Goal: Task Accomplishment & Management: Manage account settings

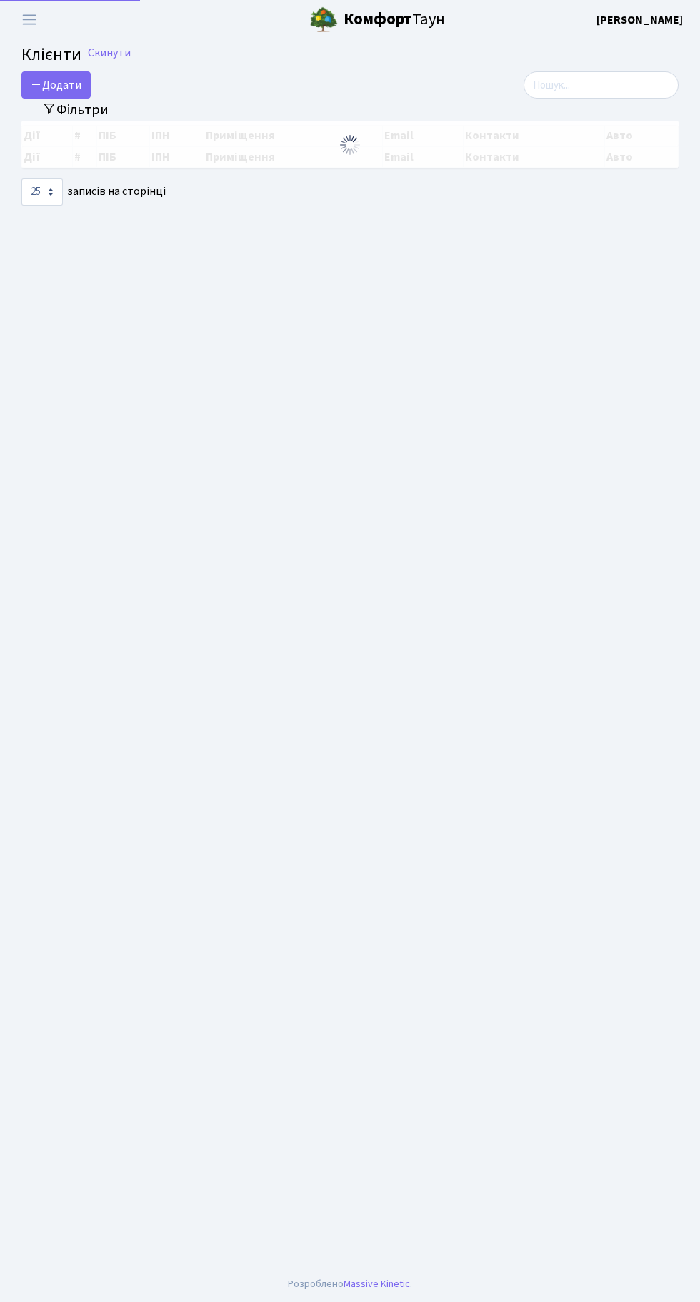
select select "25"
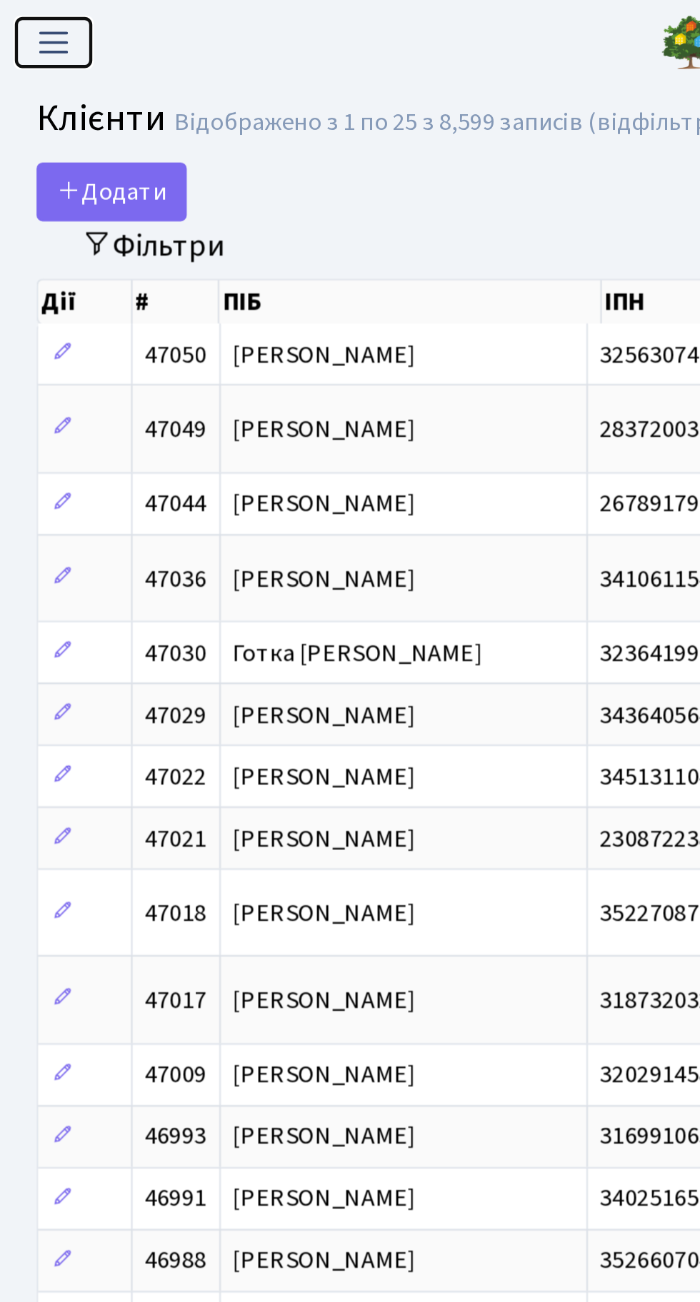
click at [43, 24] on button "Переключити навігацію" at bounding box center [29, 20] width 36 height 24
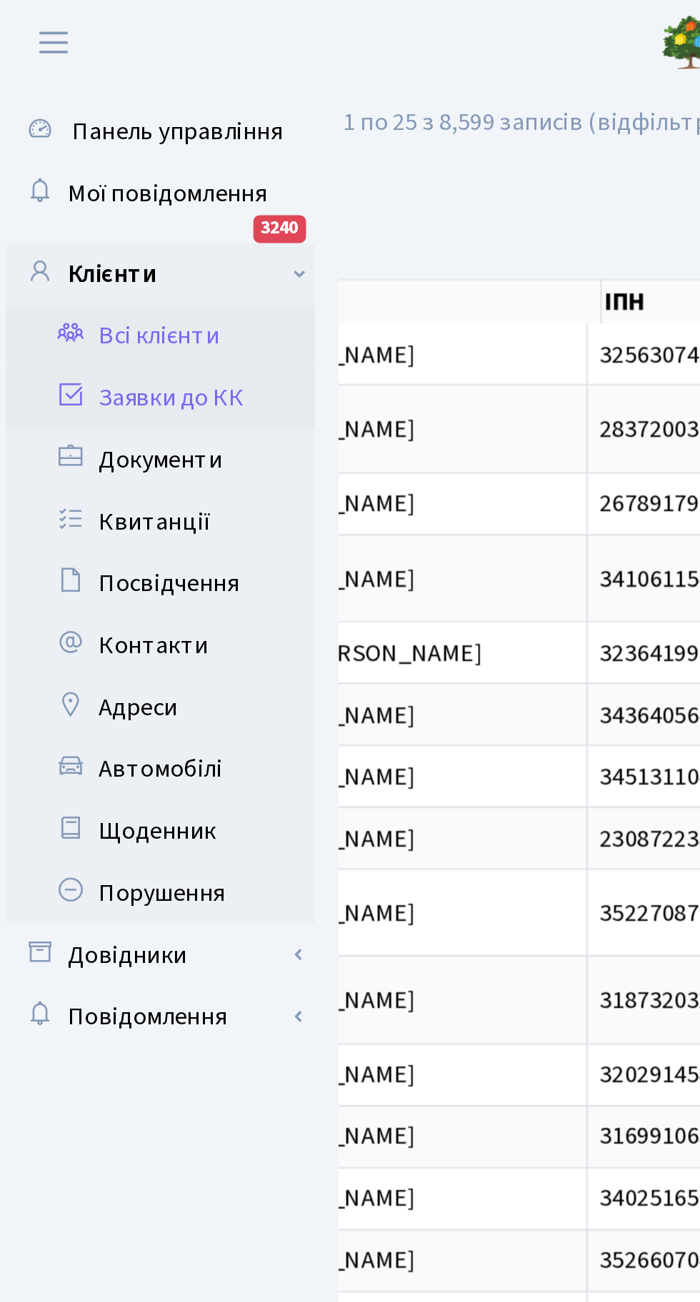
click at [99, 189] on link "Заявки до КК" at bounding box center [78, 183] width 143 height 29
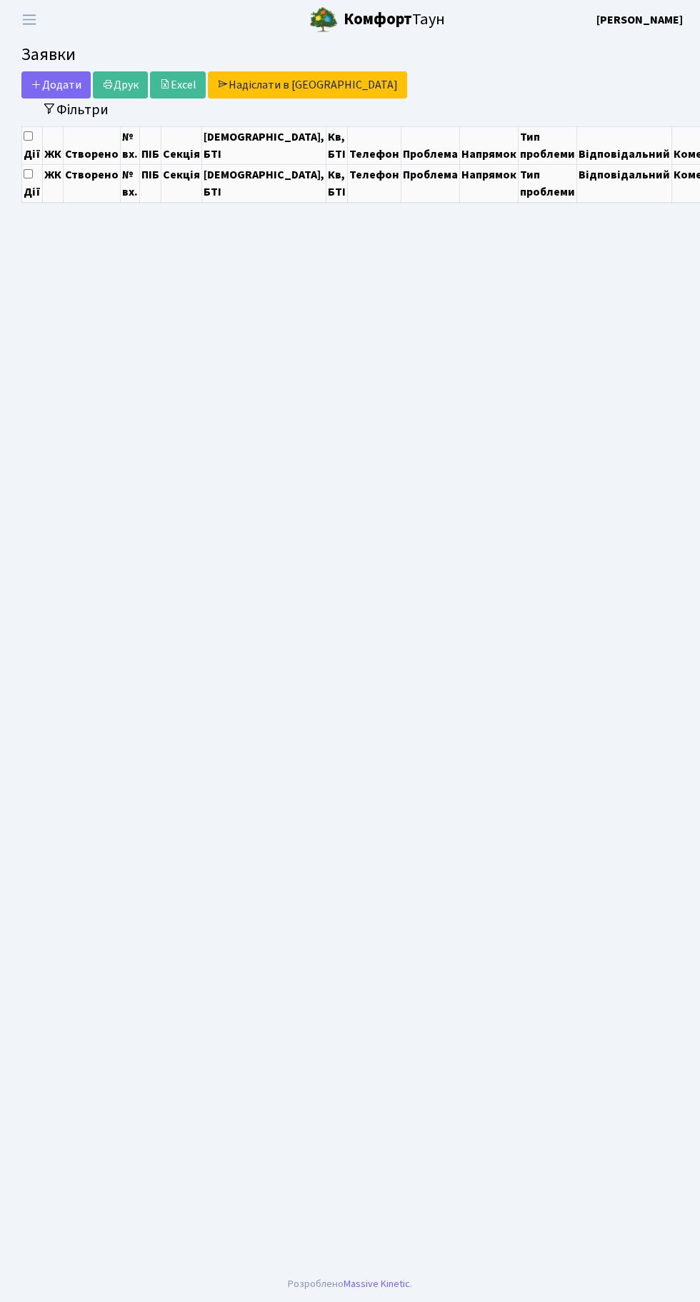
select select "25"
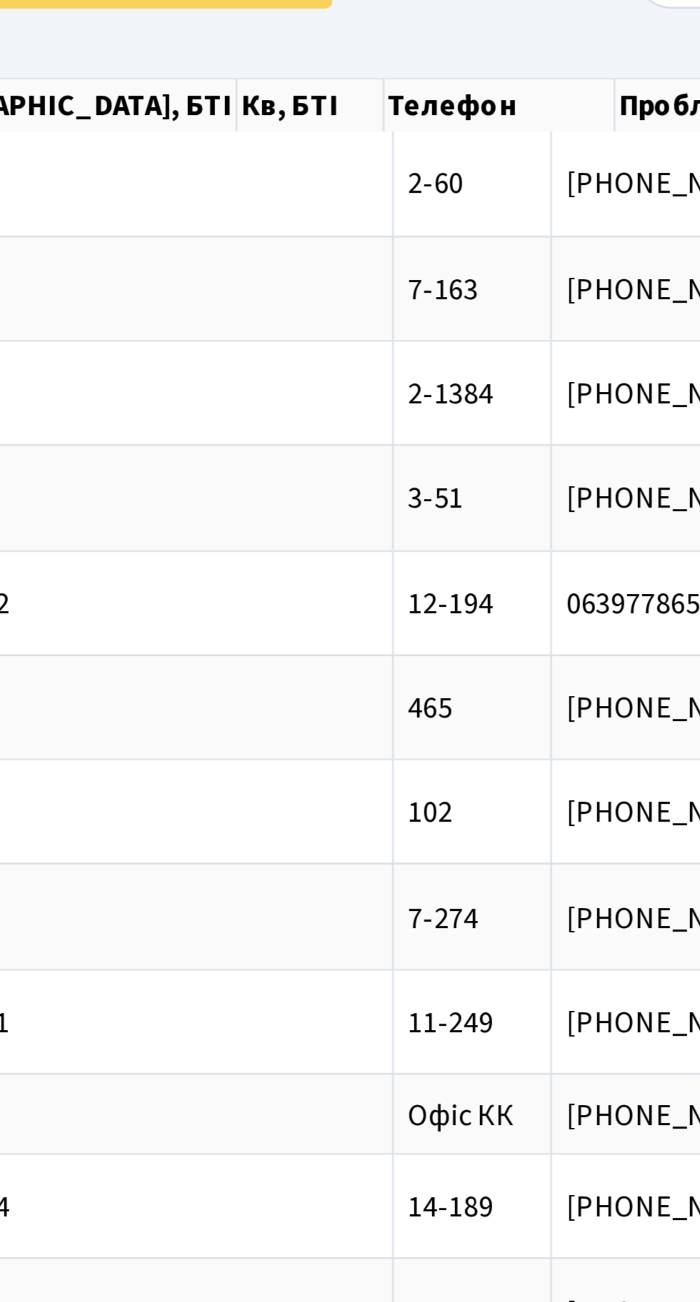
scroll to position [0, 153]
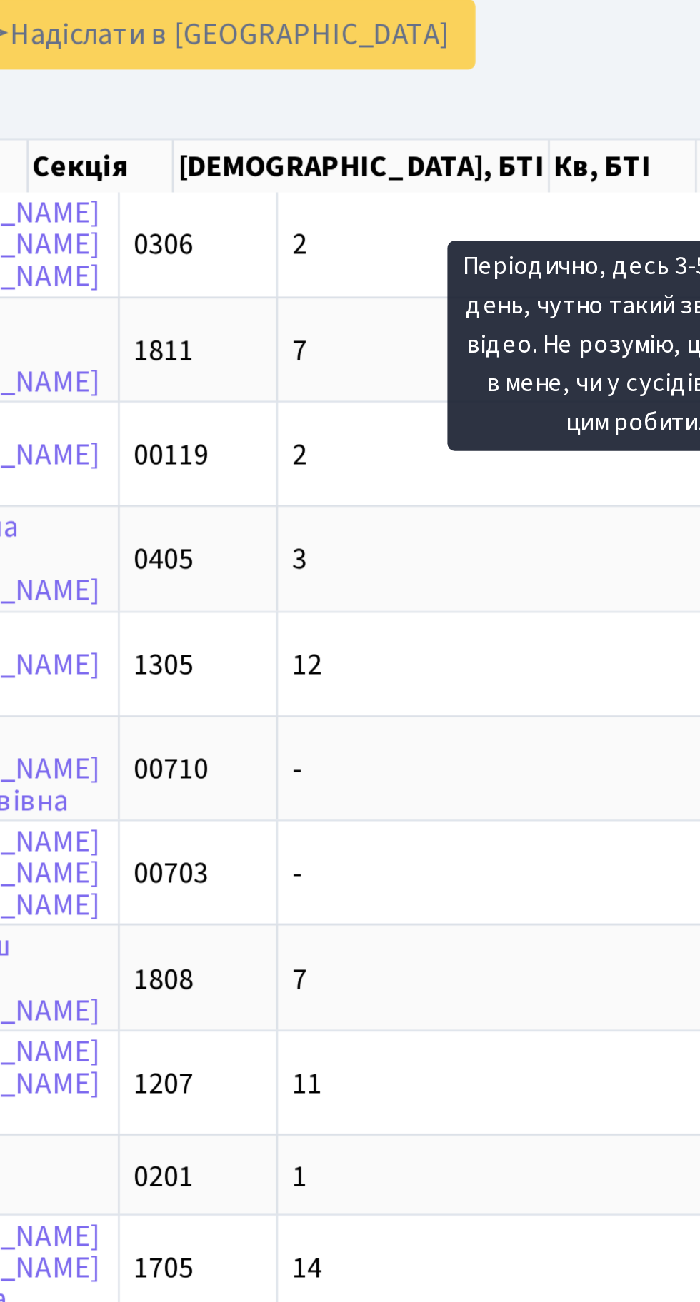
click at [441, 96] on div "Додати Друк Excel Надіслати в КАН" at bounding box center [236, 88] width 430 height 27
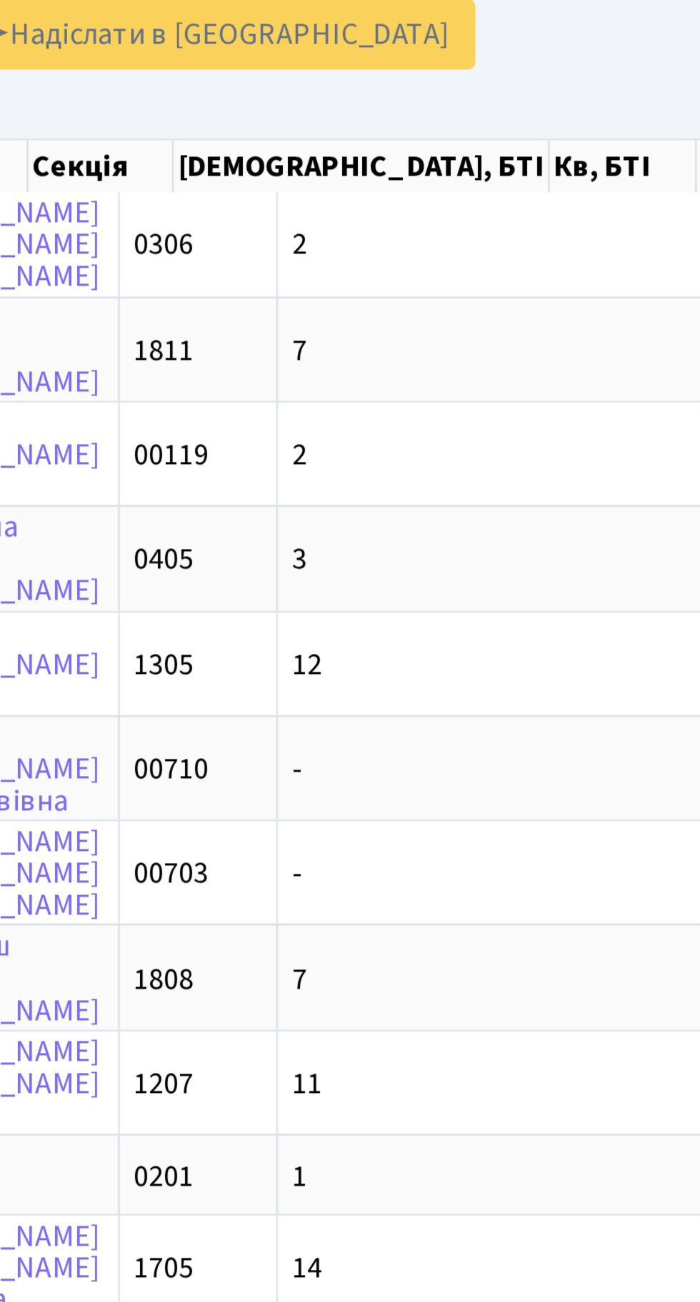
click at [430, 108] on nav "Фільтри Період 25.09.2025 - 25.09.2025 ЖК КТ, вул. Регенераторна, 4 КТ2, просп.…" at bounding box center [349, 113] width 657 height 22
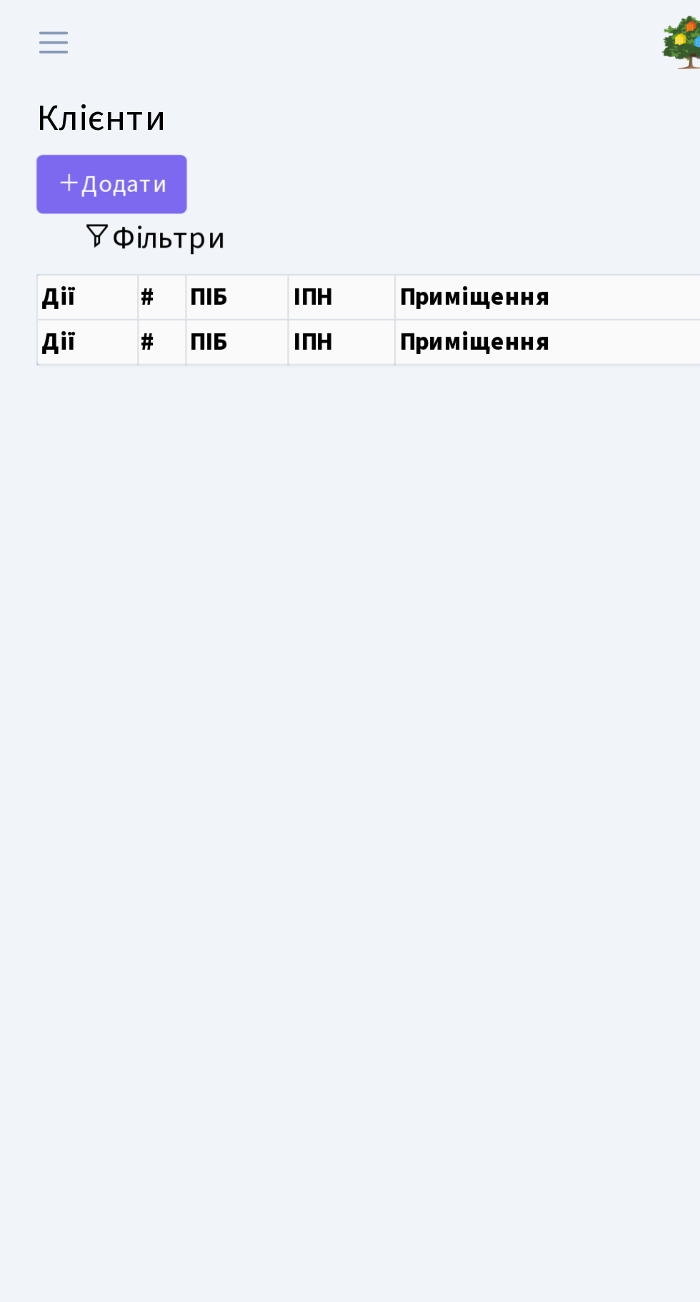
select select "25"
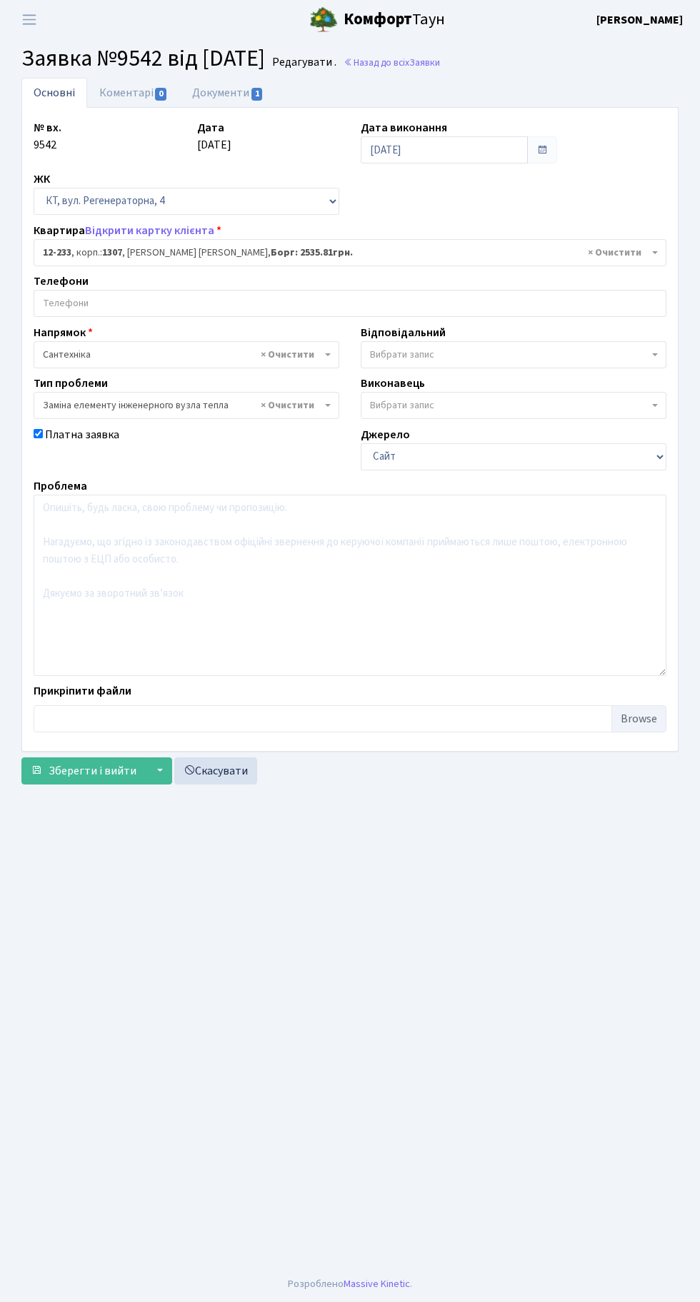
select select "7340"
select select "31"
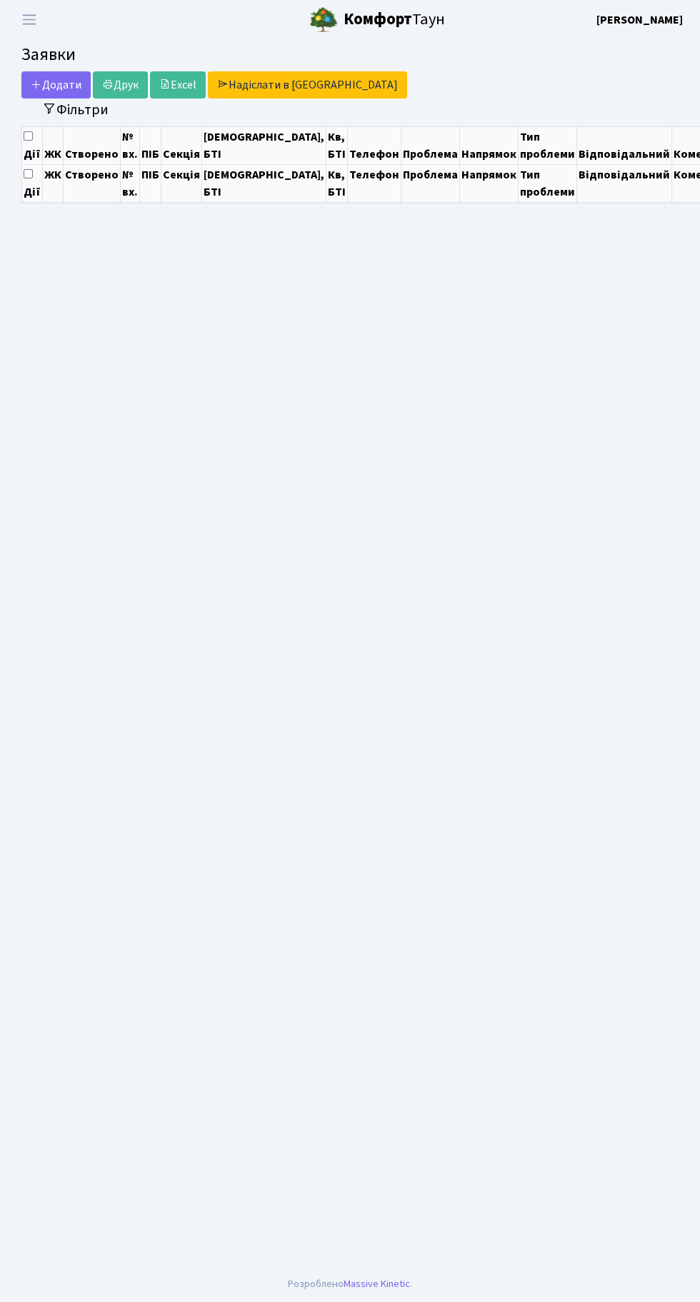
select select "25"
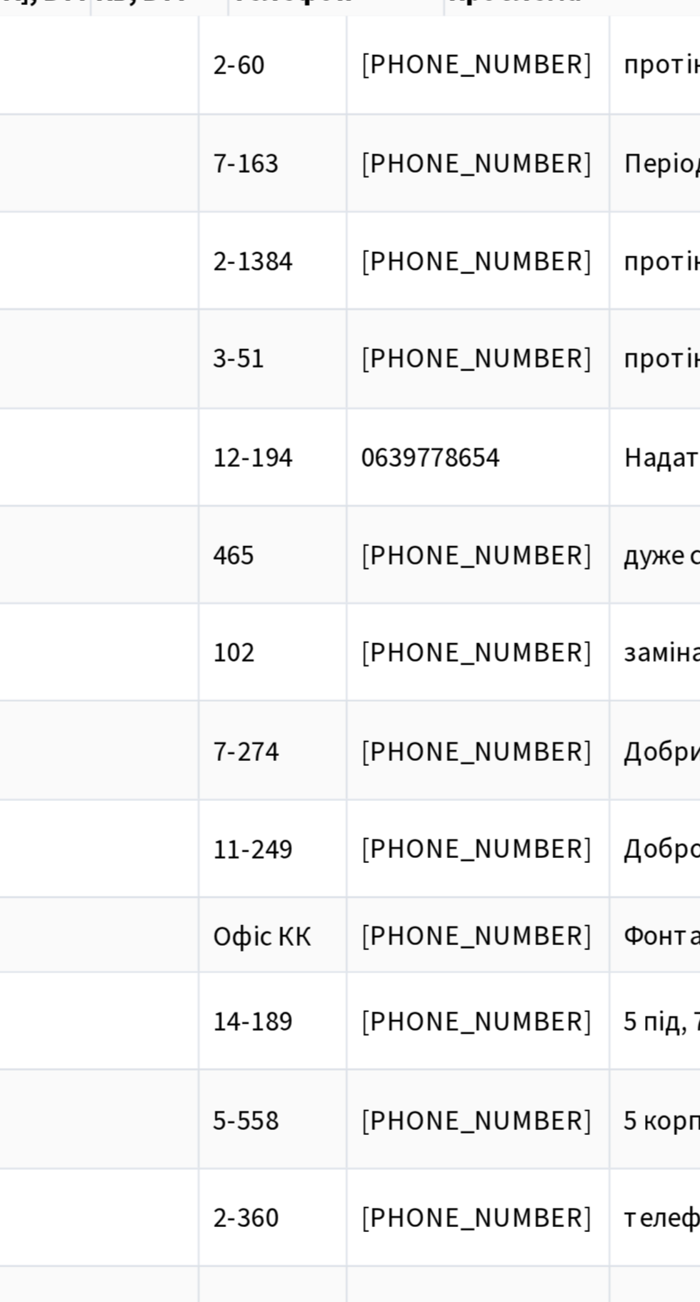
scroll to position [0, 233]
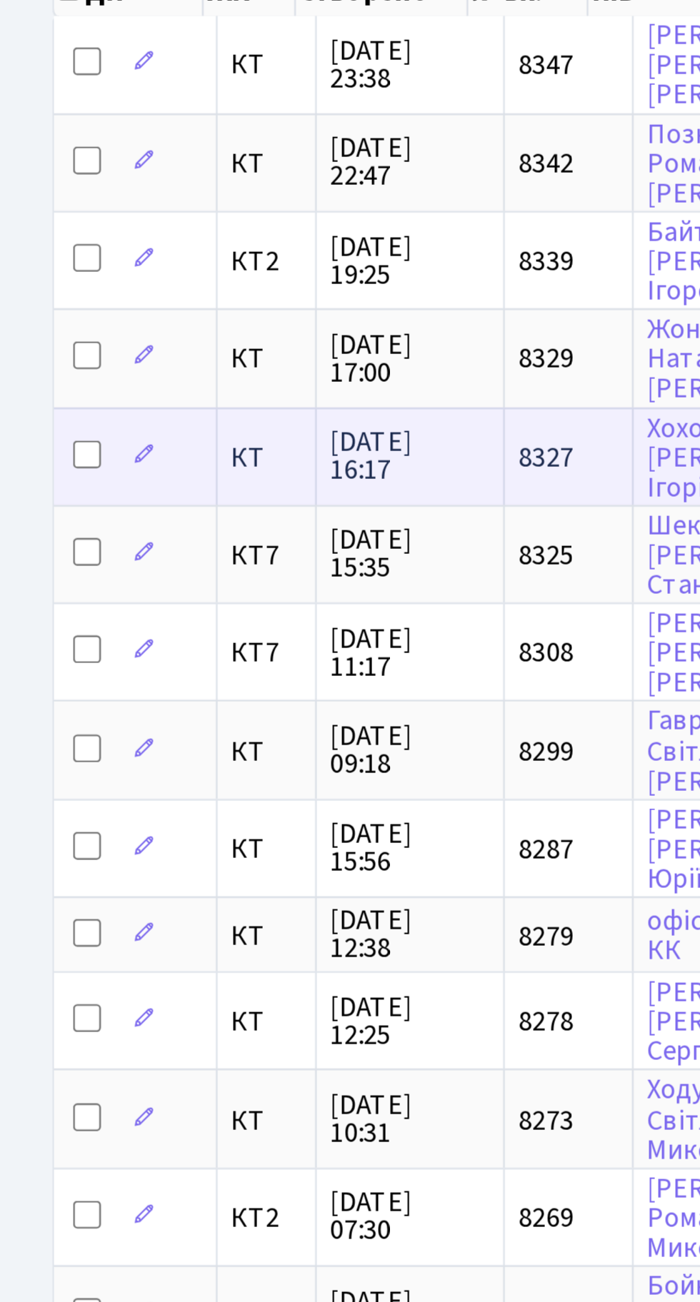
click at [34, 323] on input "checkbox" at bounding box center [35, 328] width 11 height 11
checkbox input "true"
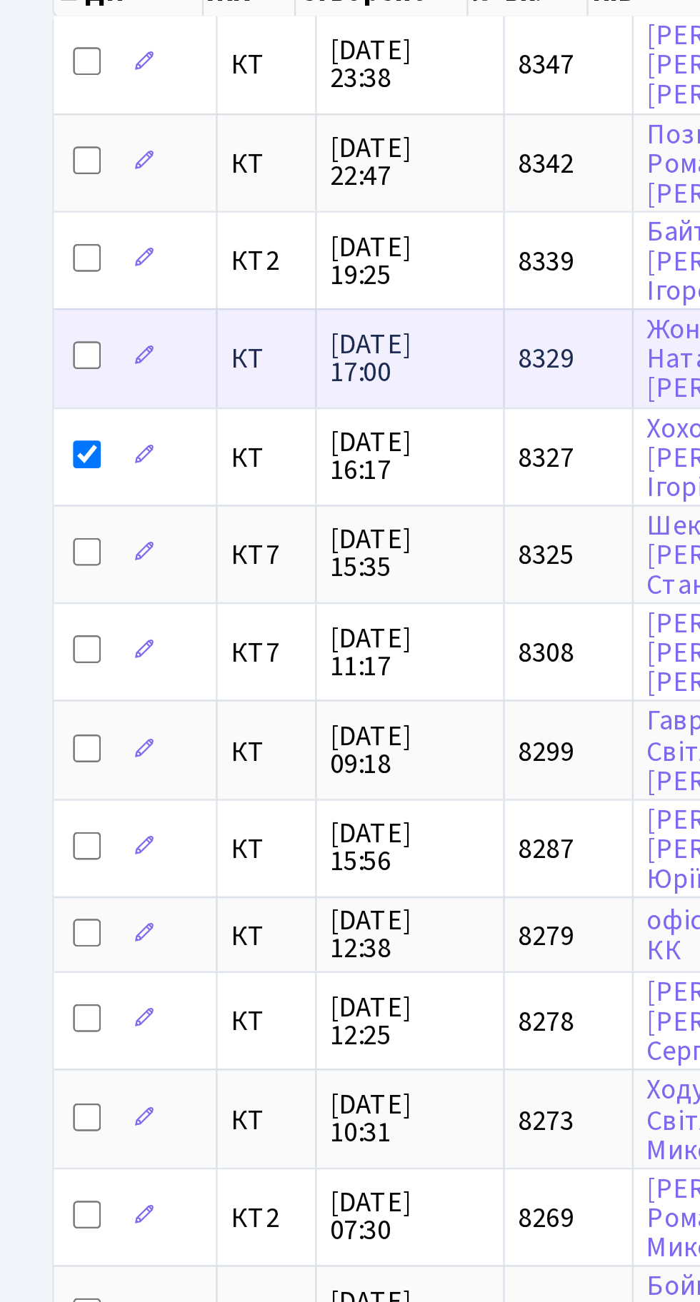
click at [41, 283] on input "checkbox" at bounding box center [35, 288] width 11 height 11
checkbox input "true"
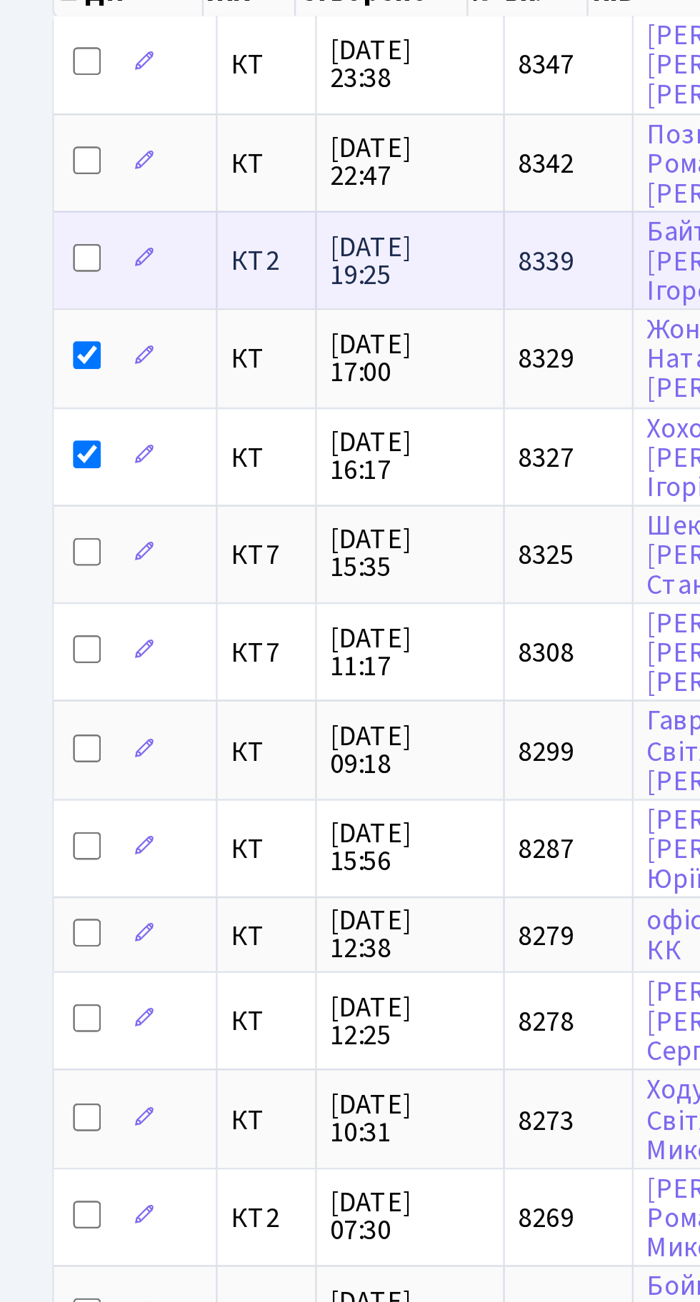
click at [38, 244] on input "checkbox" at bounding box center [35, 248] width 11 height 11
checkbox input "true"
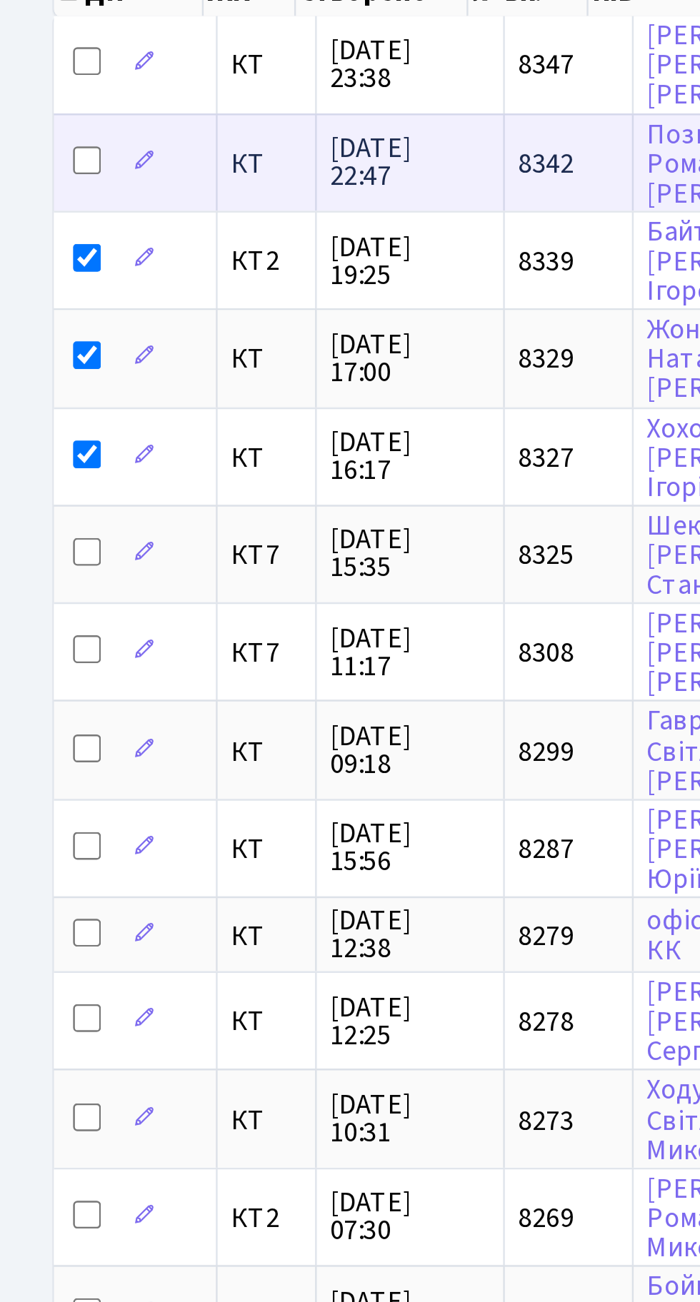
click at [39, 206] on input "checkbox" at bounding box center [35, 208] width 11 height 11
checkbox input "true"
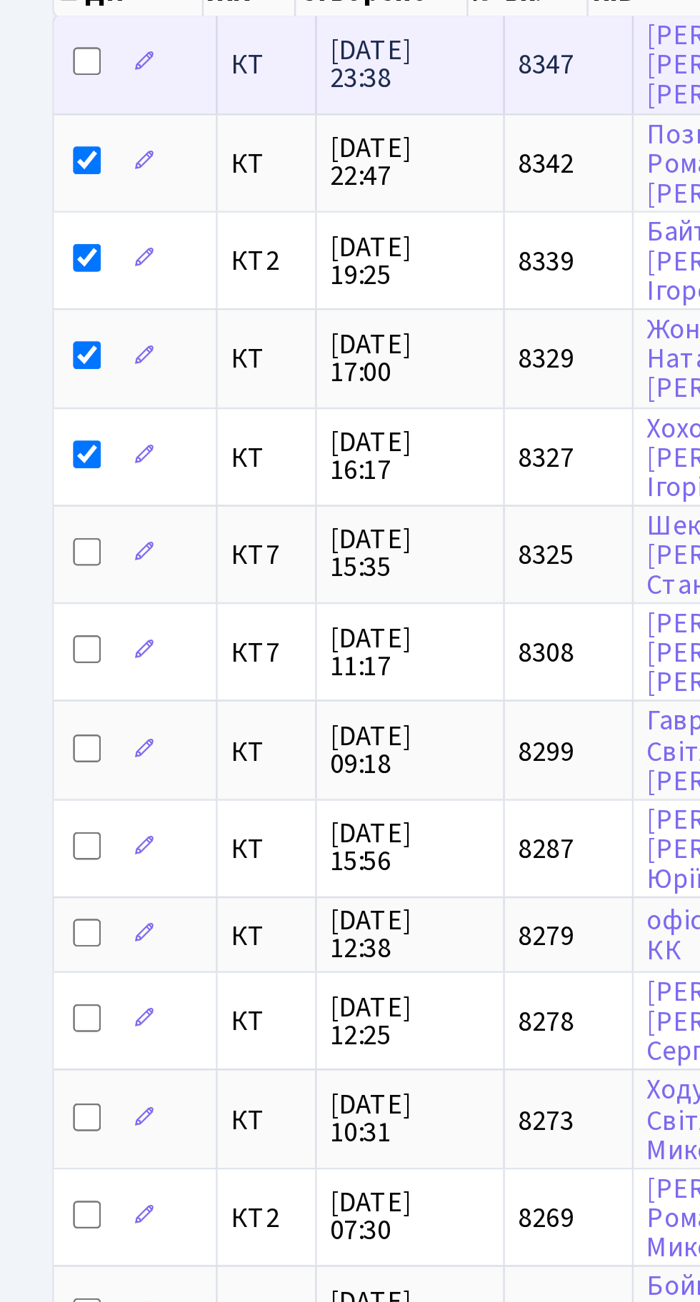
click at [39, 165] on input "checkbox" at bounding box center [35, 167] width 11 height 11
checkbox input "true"
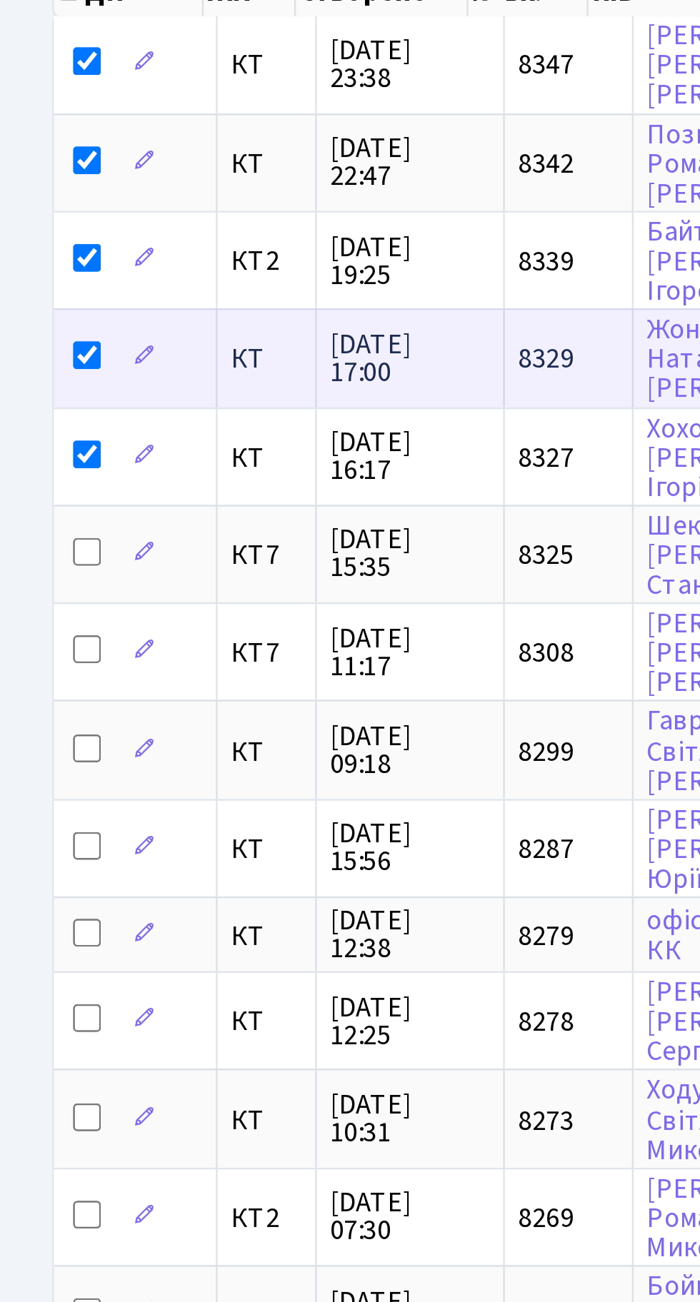
click at [40, 284] on input "checkbox" at bounding box center [35, 288] width 11 height 11
checkbox input "false"
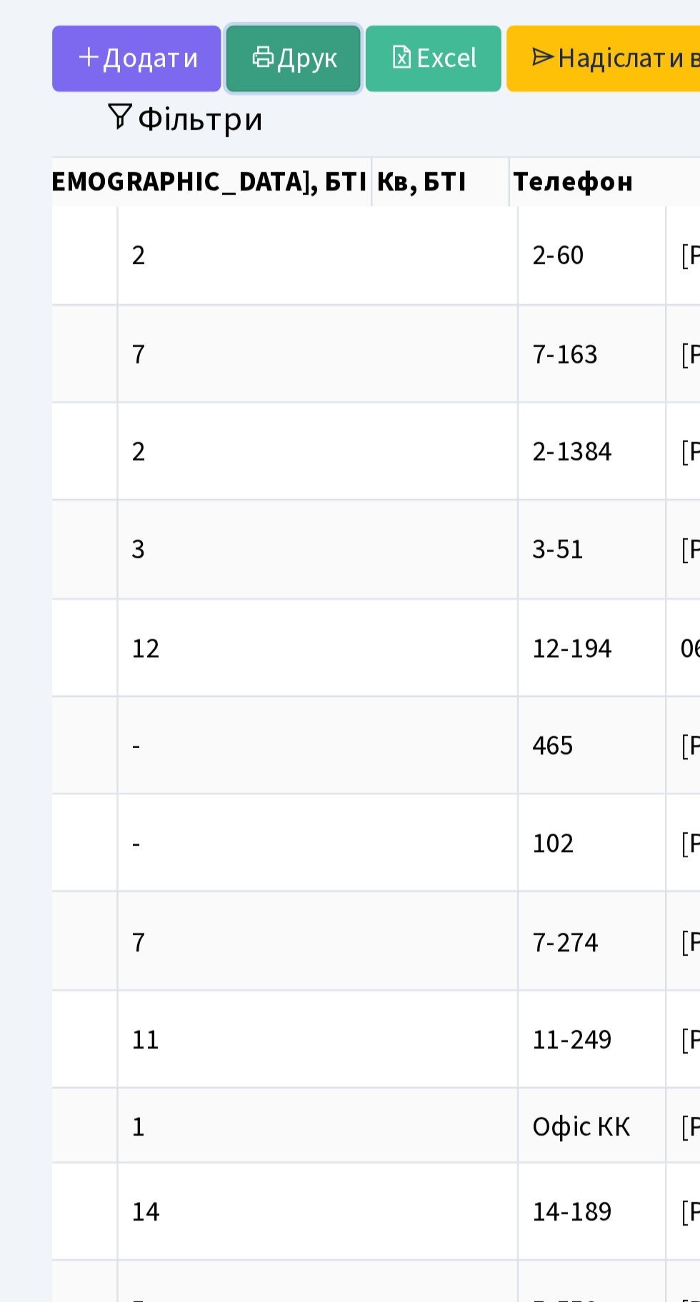
click at [122, 82] on link "Друк" at bounding box center [120, 88] width 55 height 27
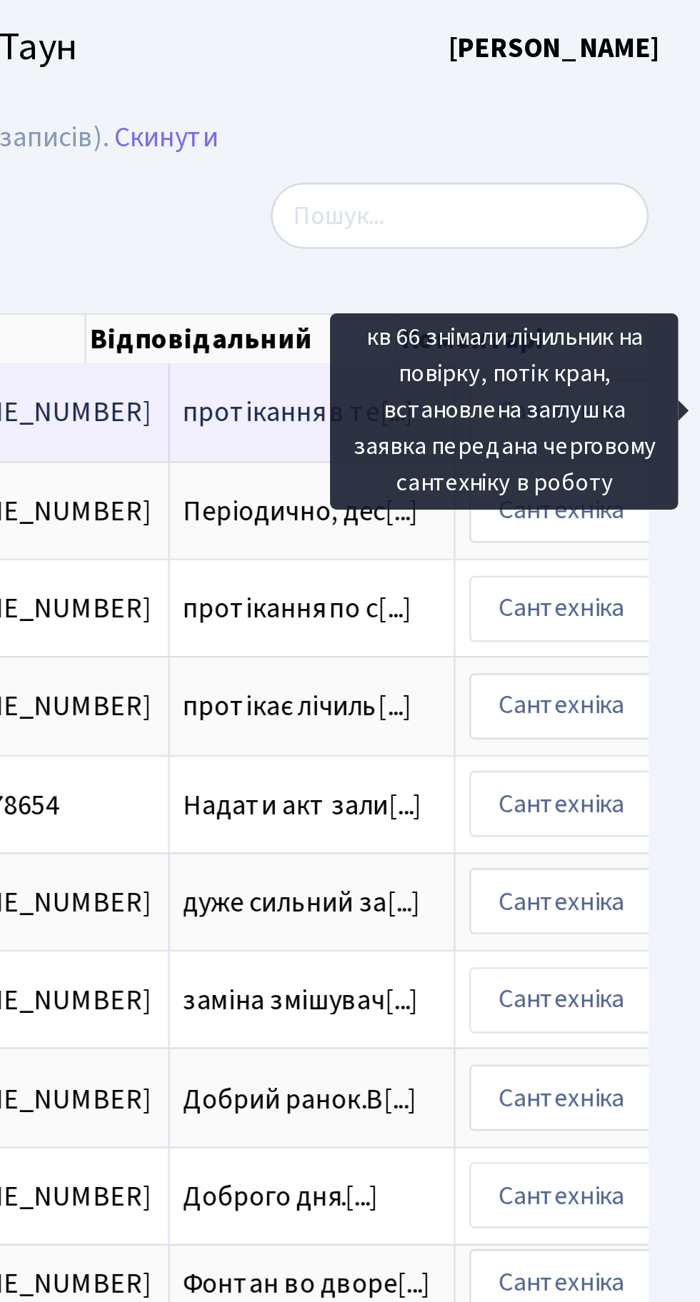
scroll to position [0, 268]
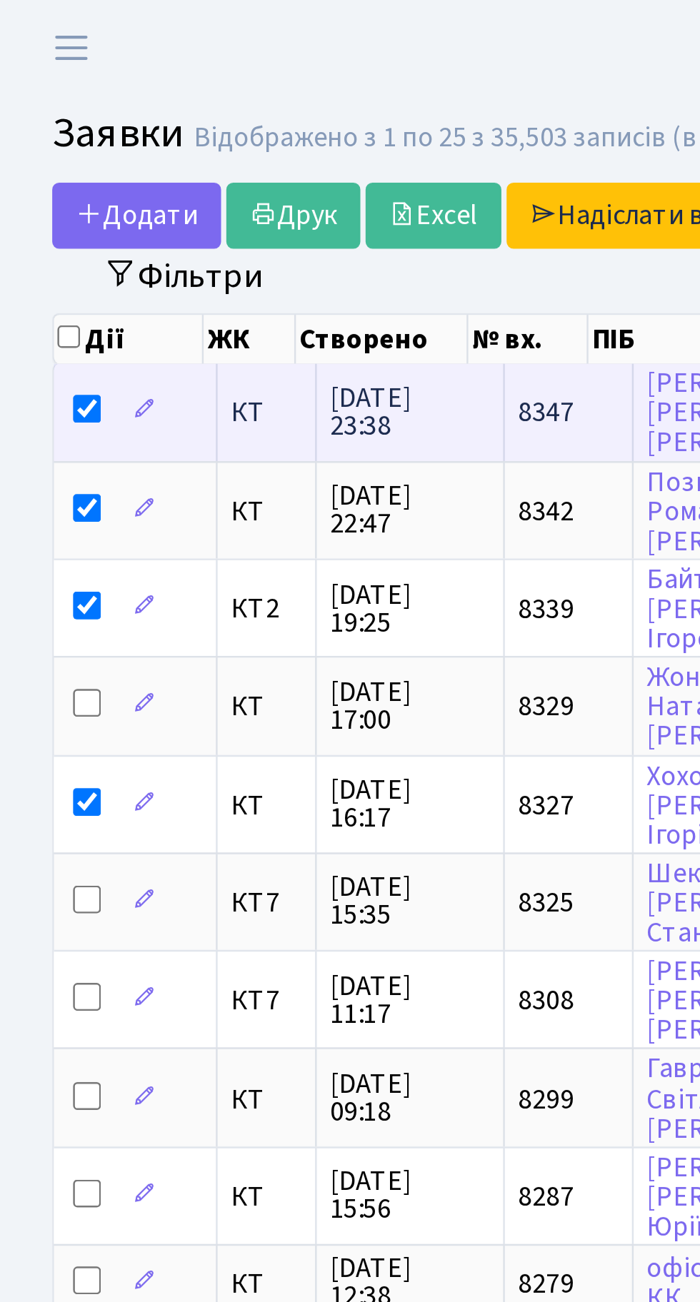
click at [161, 171] on span "24.09.2025 23:38" at bounding box center [168, 169] width 65 height 23
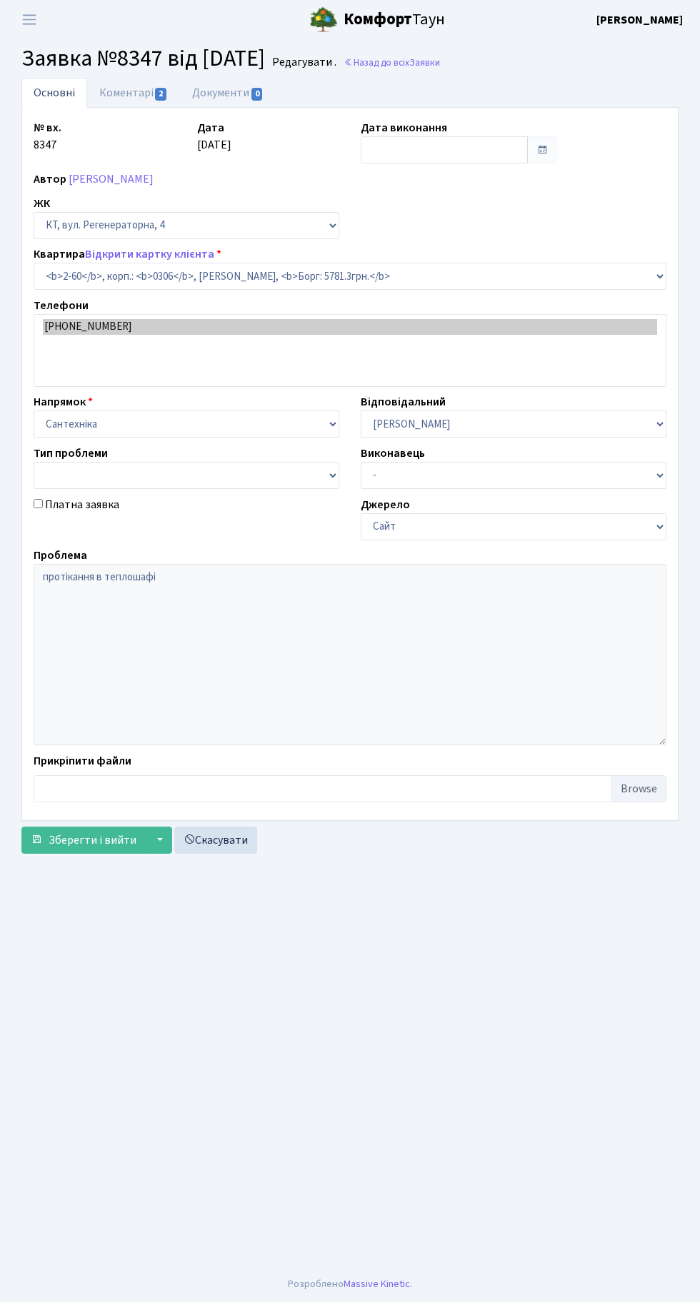
select select "691"
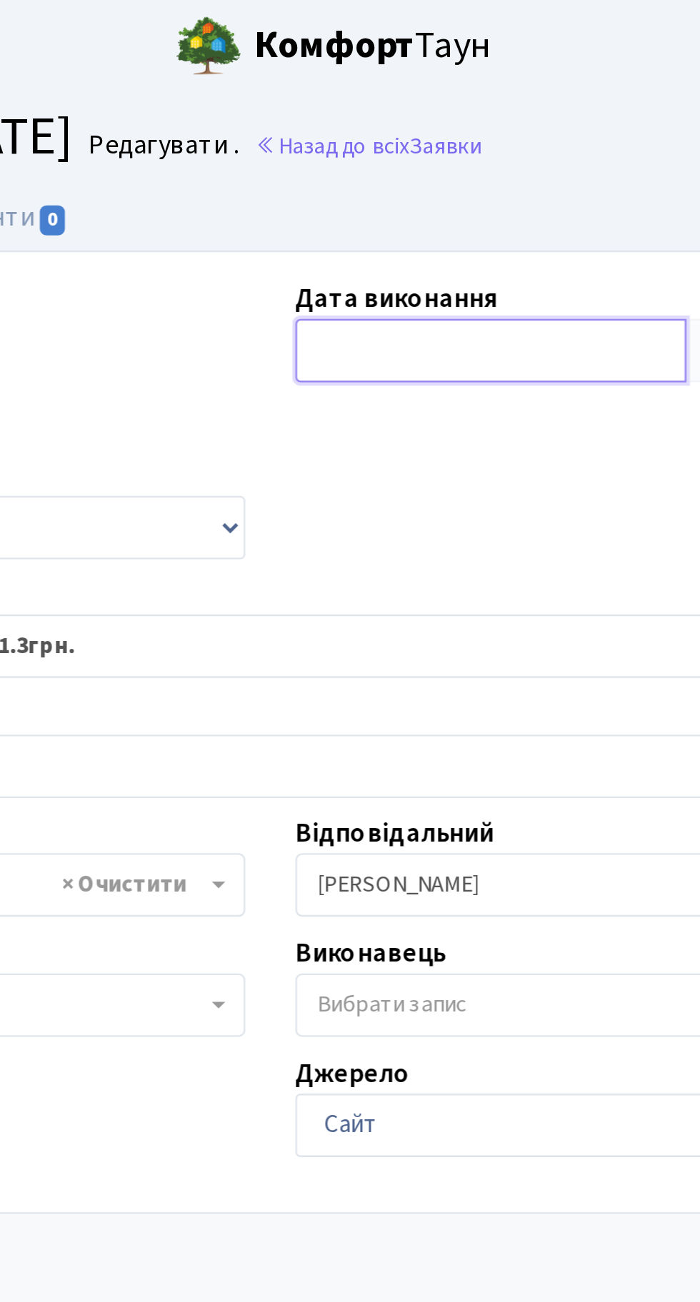
click at [419, 142] on input "text" at bounding box center [444, 149] width 167 height 27
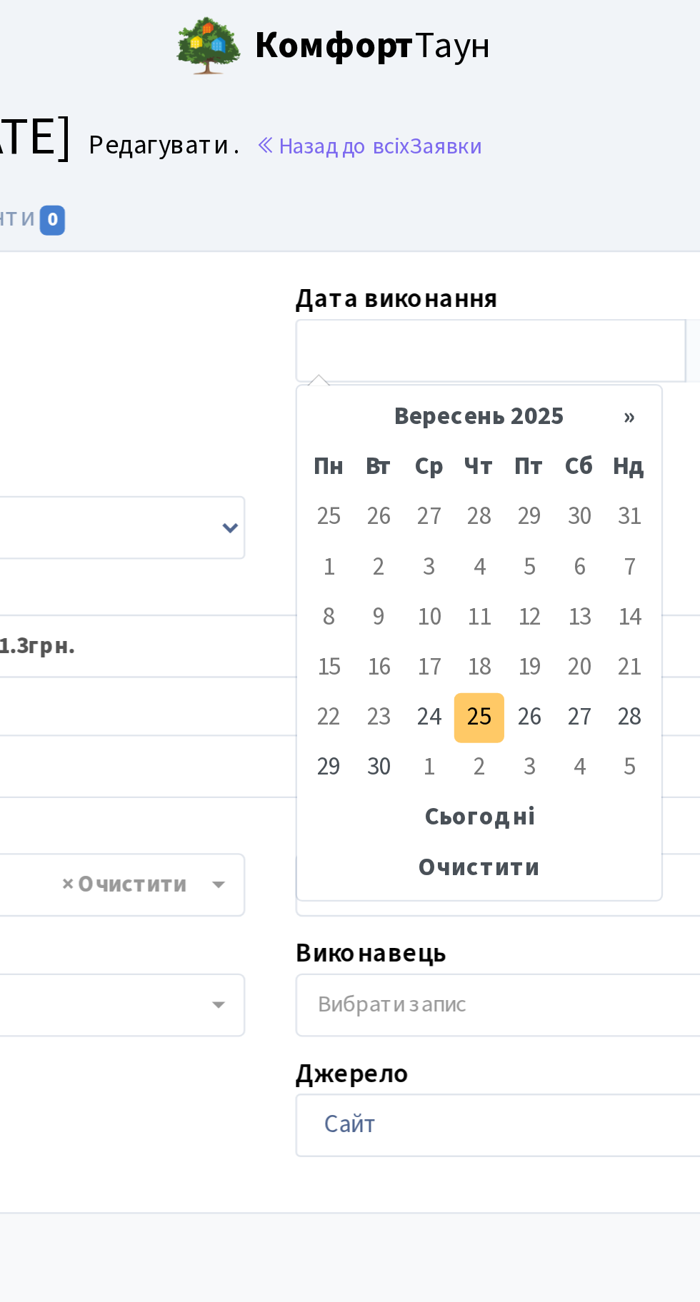
click at [443, 303] on td "25" at bounding box center [438, 306] width 21 height 21
type input "[DATE]"
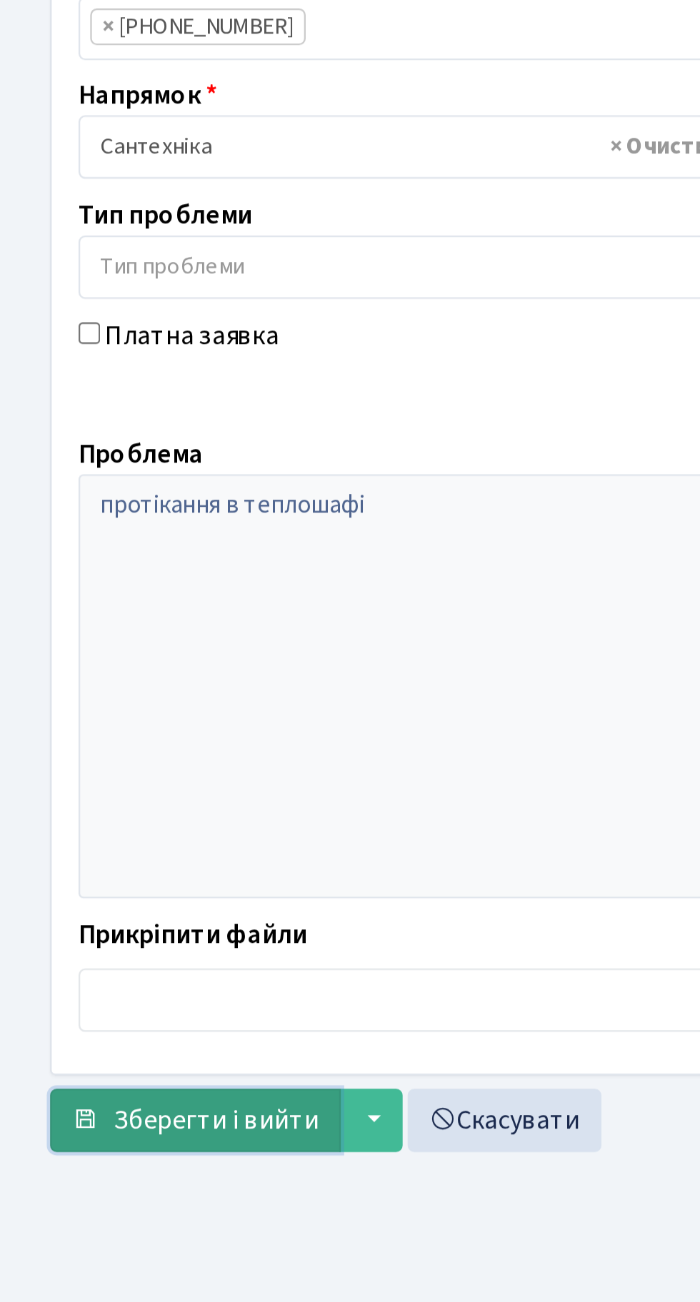
click at [88, 790] on span "Зберегти і вийти" at bounding box center [93, 795] width 88 height 16
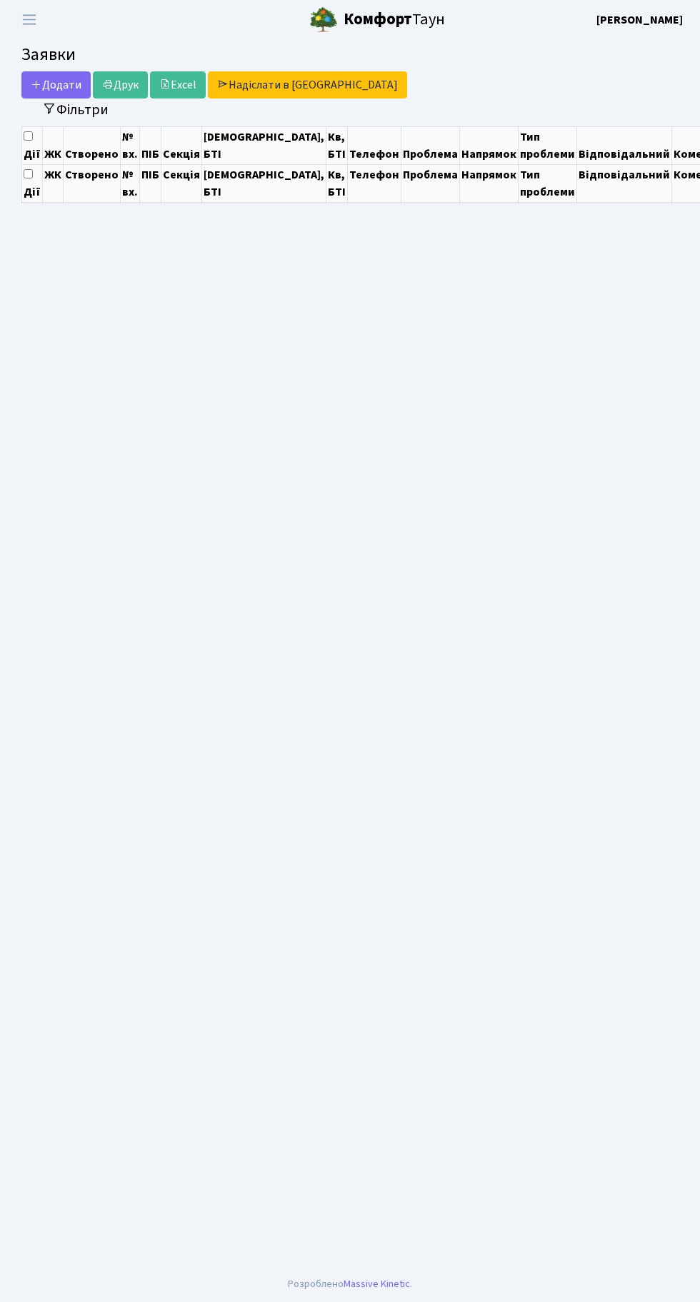
select select "25"
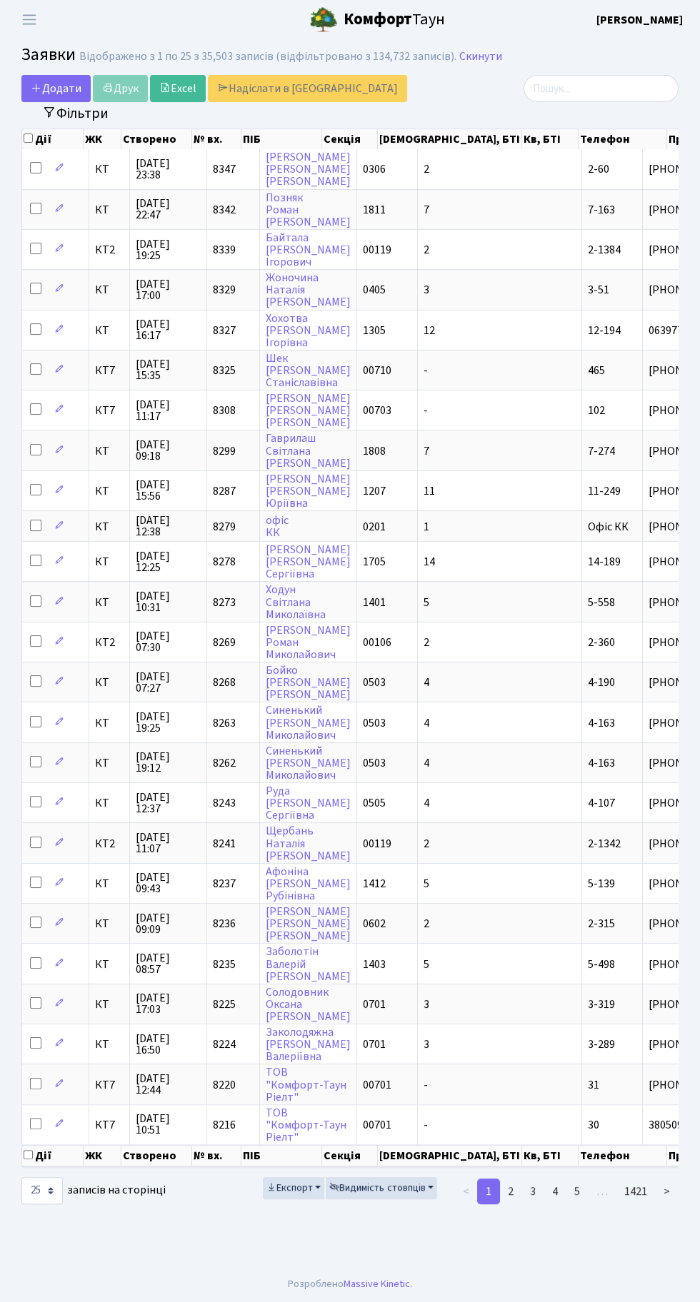
click at [323, 1266] on main "Admin Заявки Список Заявки Відображено з 1 по 25 з 35,503 записів (відфільтрова…" at bounding box center [350, 652] width 700 height 1227
